Goal: Transaction & Acquisition: Purchase product/service

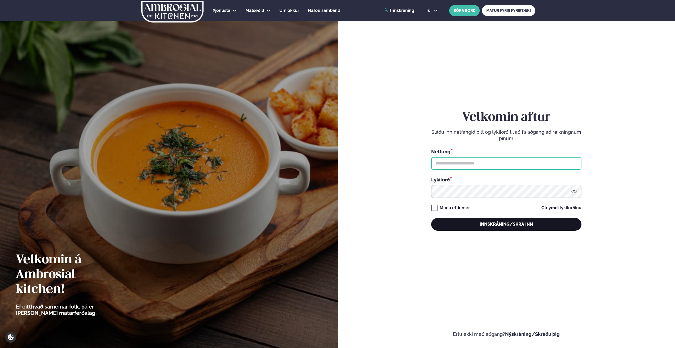
type input "**********"
click at [503, 225] on button "Innskráning/Skrá inn" at bounding box center [506, 224] width 150 height 13
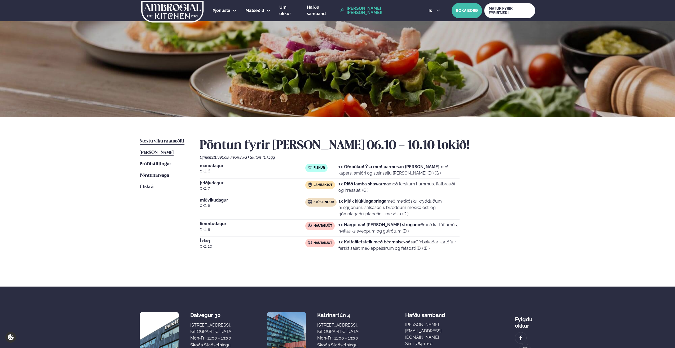
click at [161, 141] on span "Næstu viku matseðill" at bounding box center [162, 141] width 45 height 5
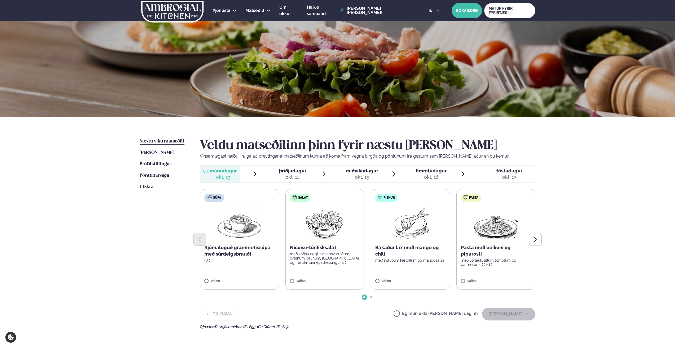
click at [476, 276] on label "Pasta Pasta með beikoni og piparosti með vorlauk, litlum tómötum og parmesan (D…" at bounding box center [495, 239] width 79 height 101
click at [512, 314] on button "[PERSON_NAME]" at bounding box center [508, 314] width 53 height 13
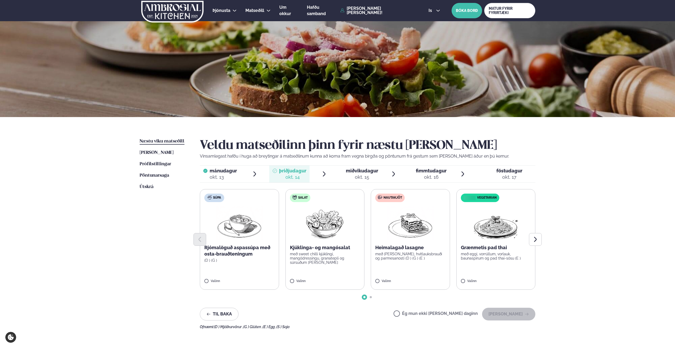
click at [408, 244] on div at bounding box center [367, 239] width 335 height 13
click at [397, 256] on p "með [PERSON_NAME], hvítlauksbrauði og parmesanosti (D ) (G ) (E )" at bounding box center [410, 256] width 70 height 8
click at [495, 312] on button "[PERSON_NAME]" at bounding box center [508, 314] width 53 height 13
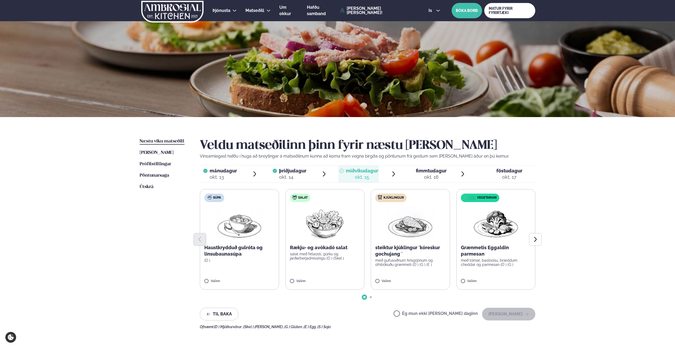
click at [410, 257] on p "steiktur kjúklingur ´kóreskur gochujang ´" at bounding box center [410, 250] width 70 height 13
click at [501, 312] on button "[PERSON_NAME]" at bounding box center [508, 314] width 53 height 13
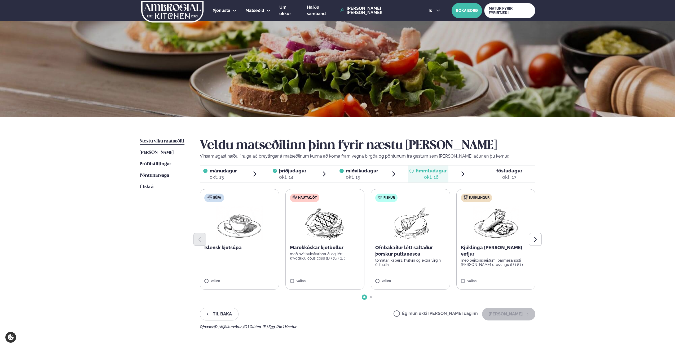
click at [403, 255] on p "Ofnbakaður létt saltaður þorskur puttanesca" at bounding box center [410, 250] width 70 height 13
click at [504, 313] on button "[PERSON_NAME]" at bounding box center [508, 314] width 53 height 13
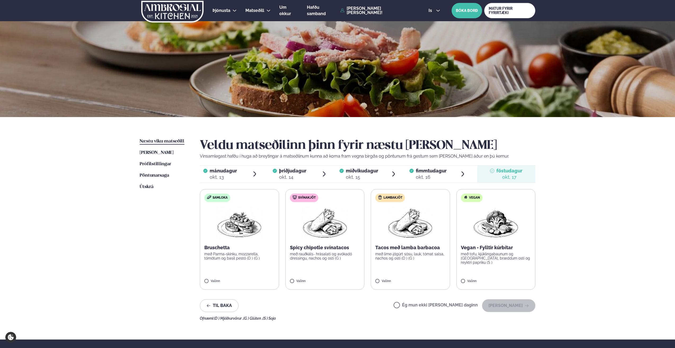
click at [396, 250] on p "Tacos með lamba barbacoa" at bounding box center [410, 247] width 70 height 6
click at [513, 306] on button "[PERSON_NAME]" at bounding box center [508, 305] width 53 height 13
